Goal: Information Seeking & Learning: Learn about a topic

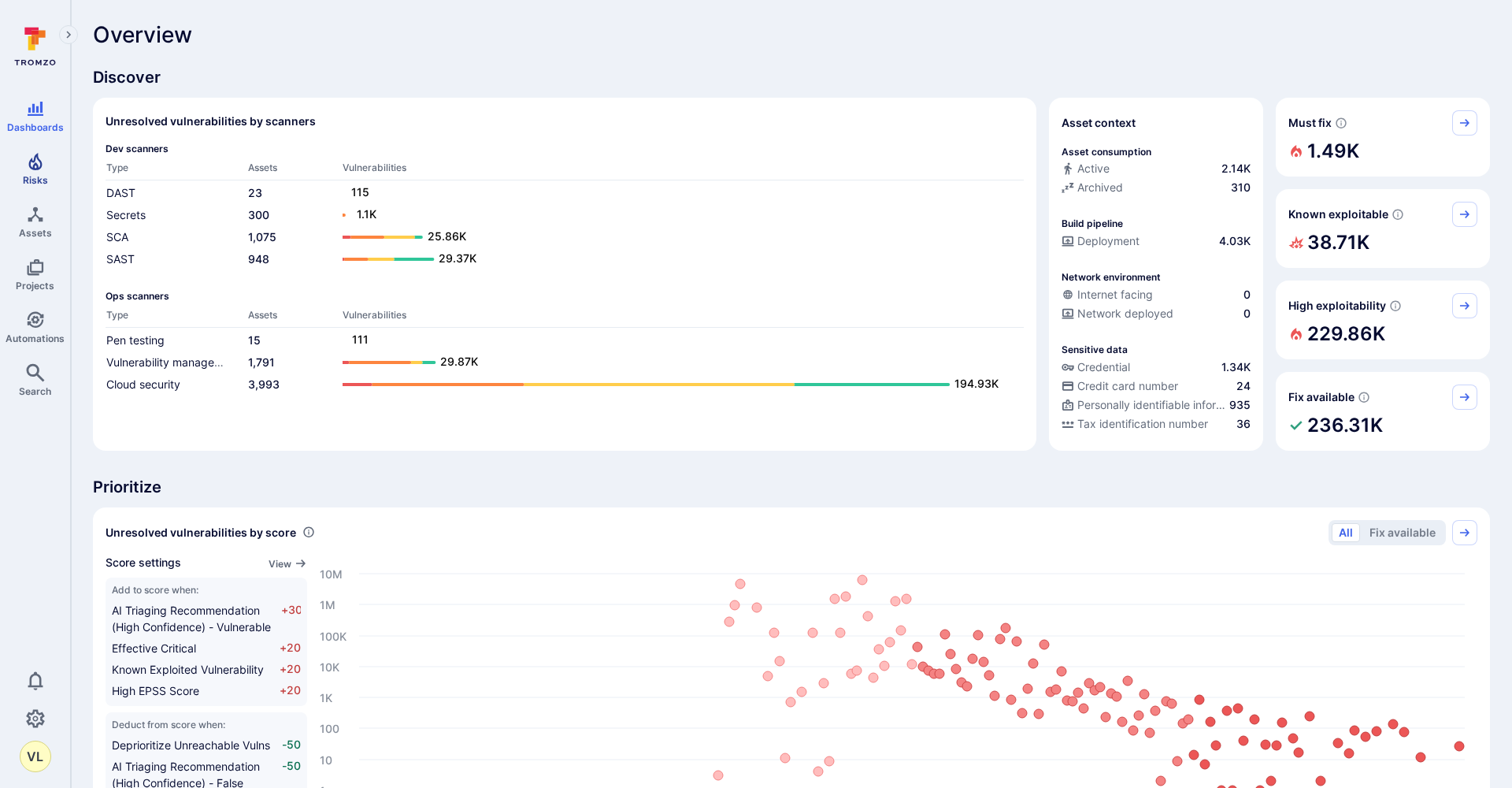
click at [17, 169] on link "Risks" at bounding box center [35, 168] width 70 height 46
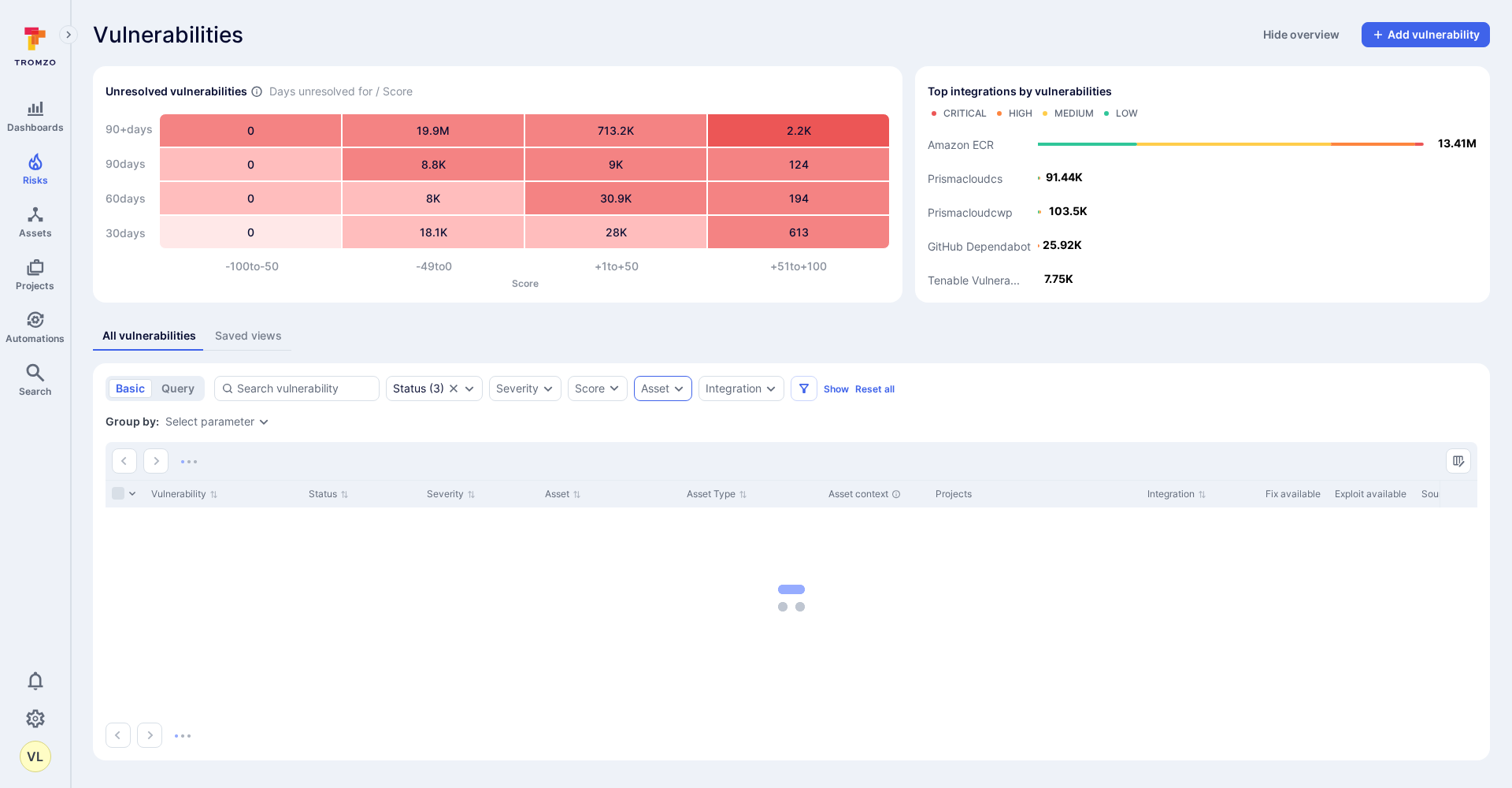
click at [688, 388] on div "Asset" at bounding box center [663, 388] width 58 height 25
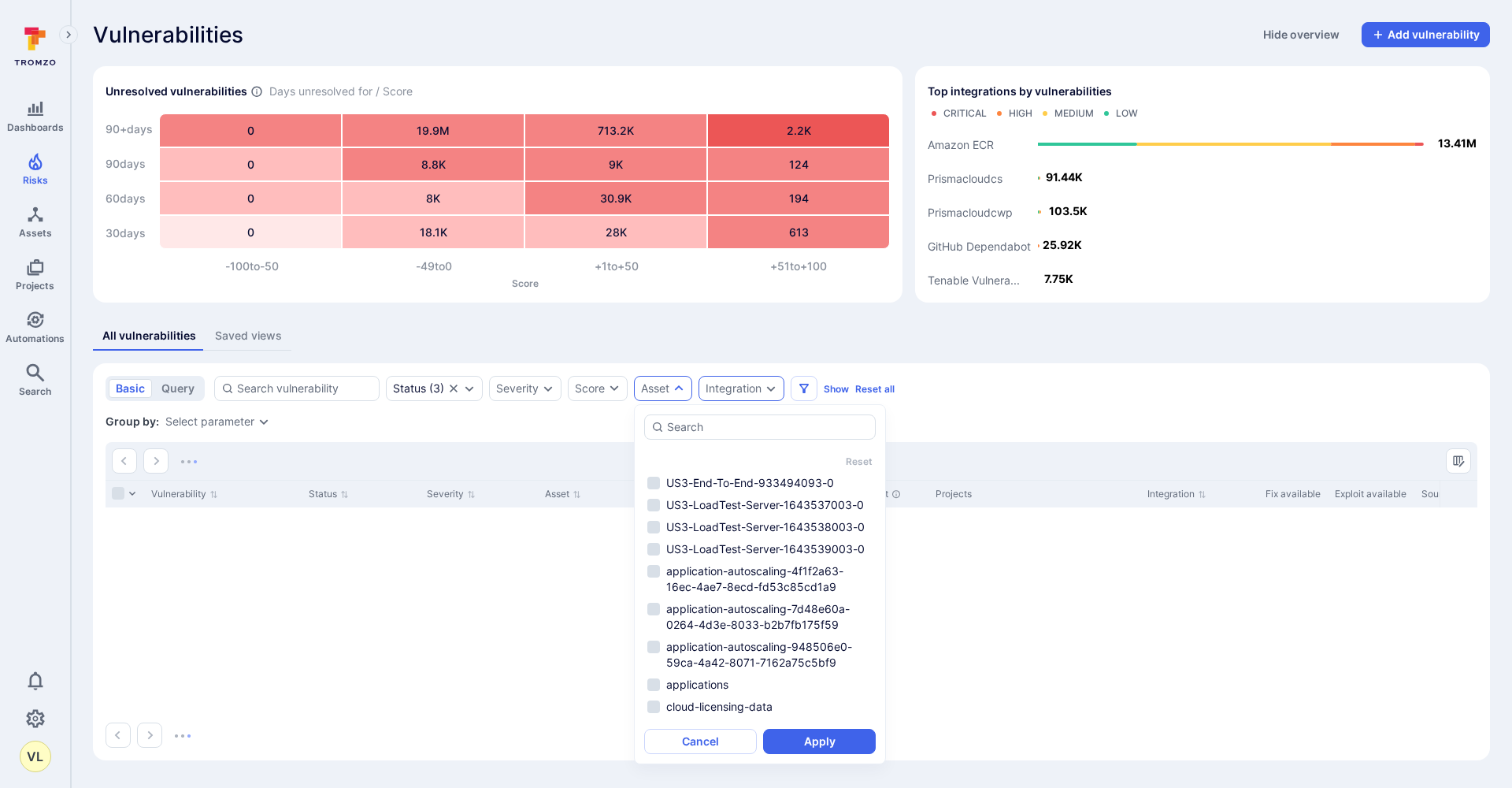
click at [744, 397] on div "Integration" at bounding box center [741, 388] width 86 height 25
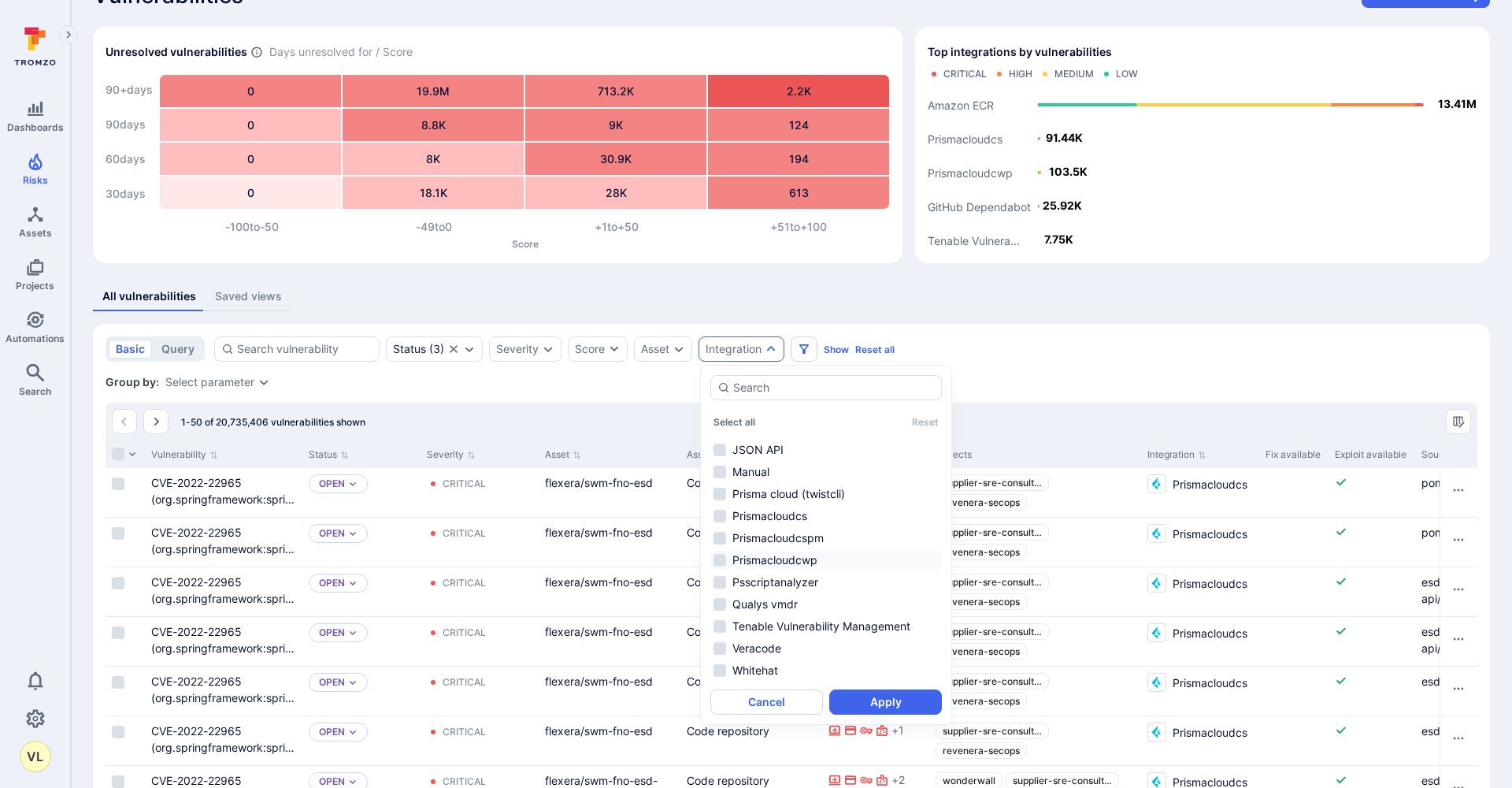
scroll to position [43, 0]
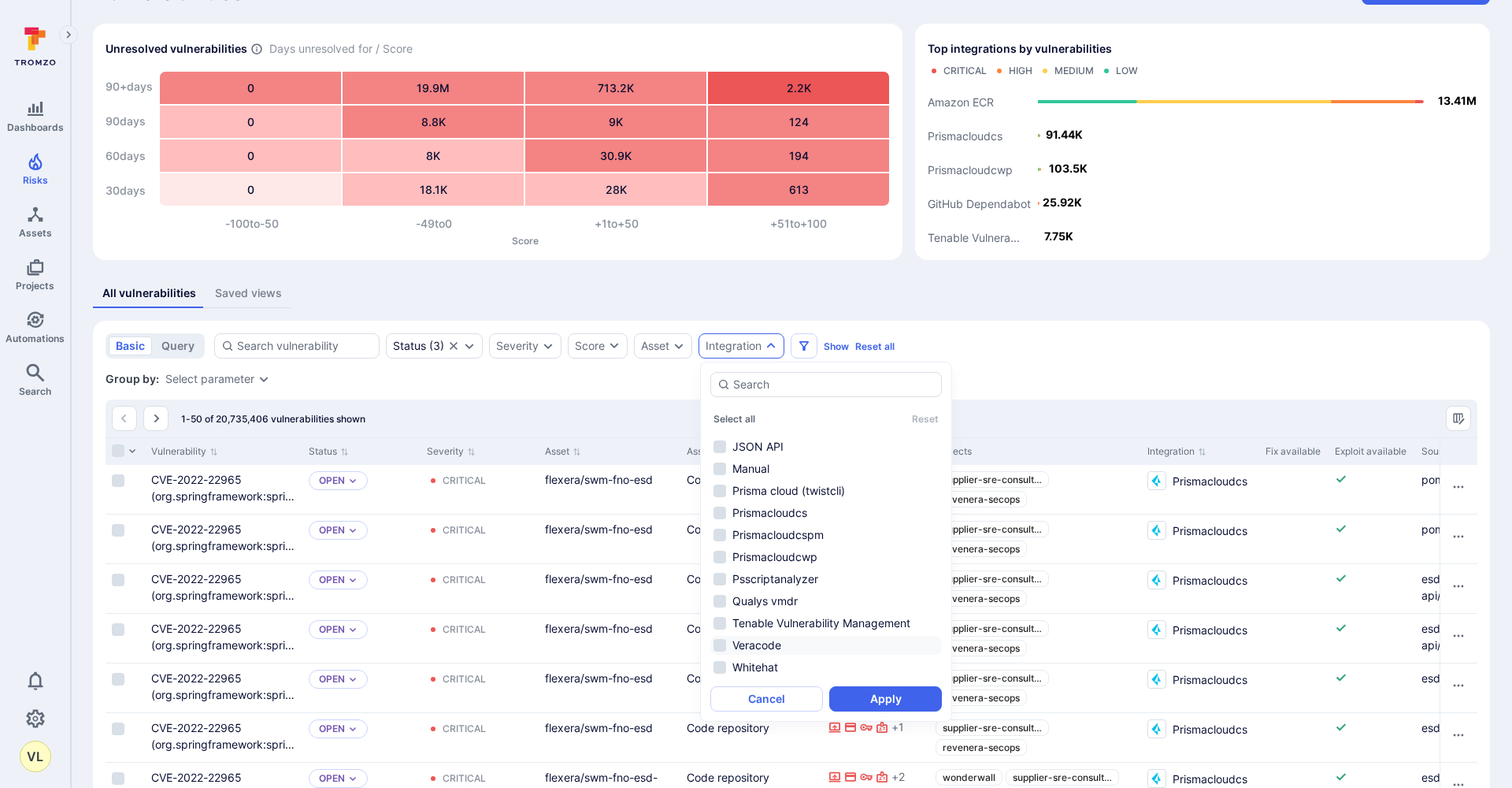
click at [720, 649] on li "Veracode" at bounding box center [826, 645] width 231 height 19
click at [863, 698] on button "Apply" at bounding box center [886, 698] width 113 height 25
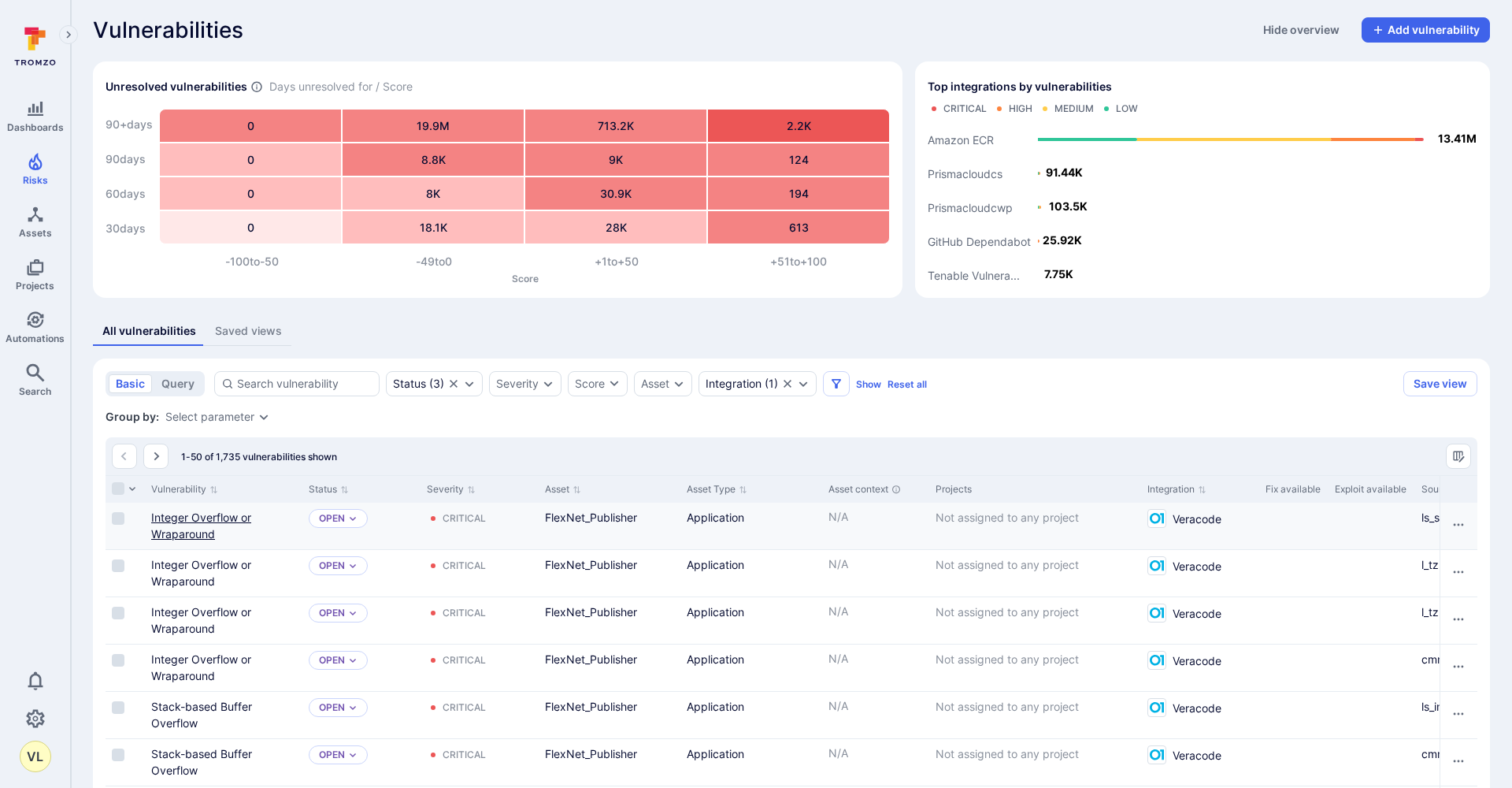
click at [227, 511] on link "Integer Overflow or Wraparound" at bounding box center [202, 526] width 100 height 30
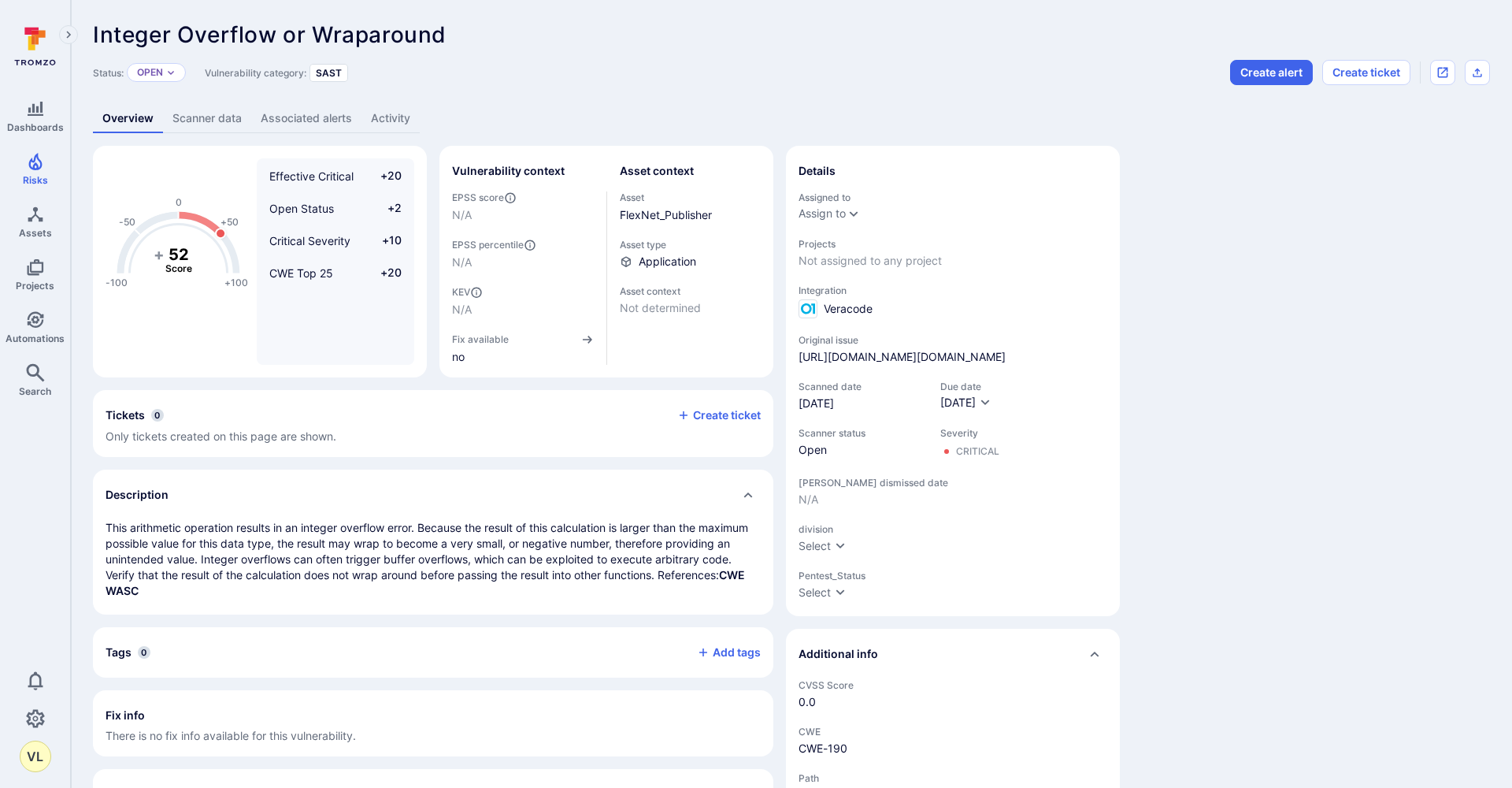
click at [838, 307] on span "Veracode" at bounding box center [848, 309] width 49 height 15
click at [210, 109] on link "Scanner data" at bounding box center [206, 118] width 88 height 29
